Goal: Task Accomplishment & Management: Manage account settings

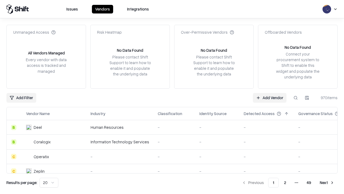
click at [270, 97] on link "Add Vendor" at bounding box center [270, 98] width 34 height 10
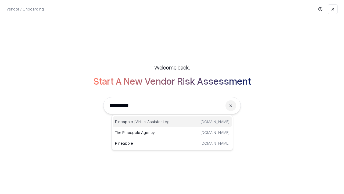
click at [172, 122] on div "Pineapple | Virtual Assistant Agency [DOMAIN_NAME]" at bounding box center [172, 121] width 119 height 11
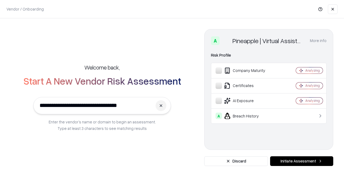
type input "**********"
click at [302, 161] on button "Initiate Assessment" at bounding box center [301, 161] width 63 height 10
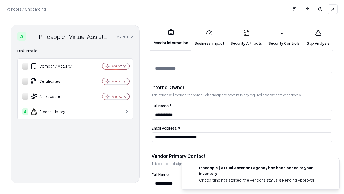
scroll to position [279, 0]
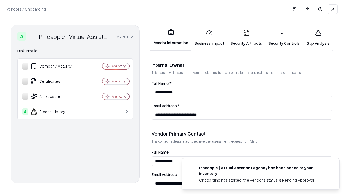
click at [209, 38] on link "Business Impact" at bounding box center [209, 37] width 36 height 25
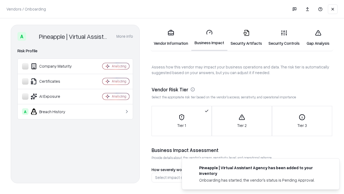
click at [246, 38] on link "Security Artifacts" at bounding box center [246, 37] width 38 height 25
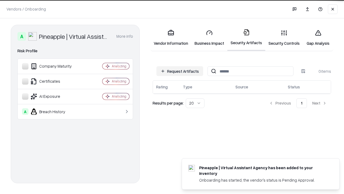
click at [180, 71] on button "Request Artifacts" at bounding box center [179, 71] width 47 height 10
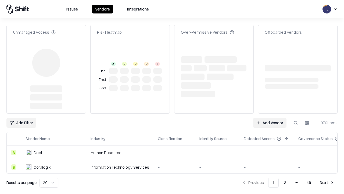
click at [270, 118] on link "Add Vendor" at bounding box center [270, 123] width 34 height 10
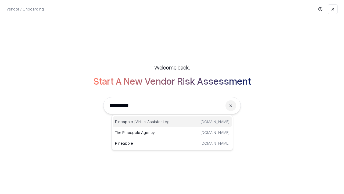
click at [172, 122] on div "Pineapple | Virtual Assistant Agency [DOMAIN_NAME]" at bounding box center [172, 121] width 119 height 11
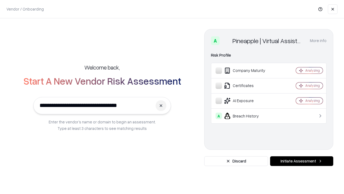
type input "**********"
click at [302, 161] on button "Initiate Assessment" at bounding box center [301, 161] width 63 height 10
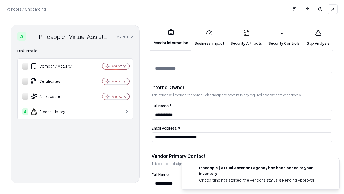
scroll to position [279, 0]
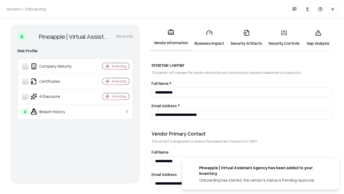
click at [318, 38] on link "Gap Analysis" at bounding box center [318, 37] width 30 height 25
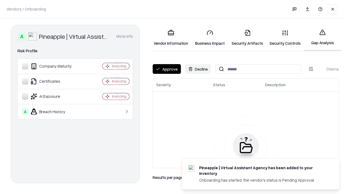
click at [167, 69] on button "Approve" at bounding box center [167, 69] width 28 height 10
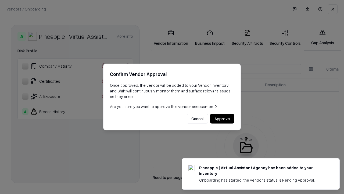
click at [222, 118] on button "Approve" at bounding box center [222, 119] width 24 height 10
